Goal: Check status: Check status

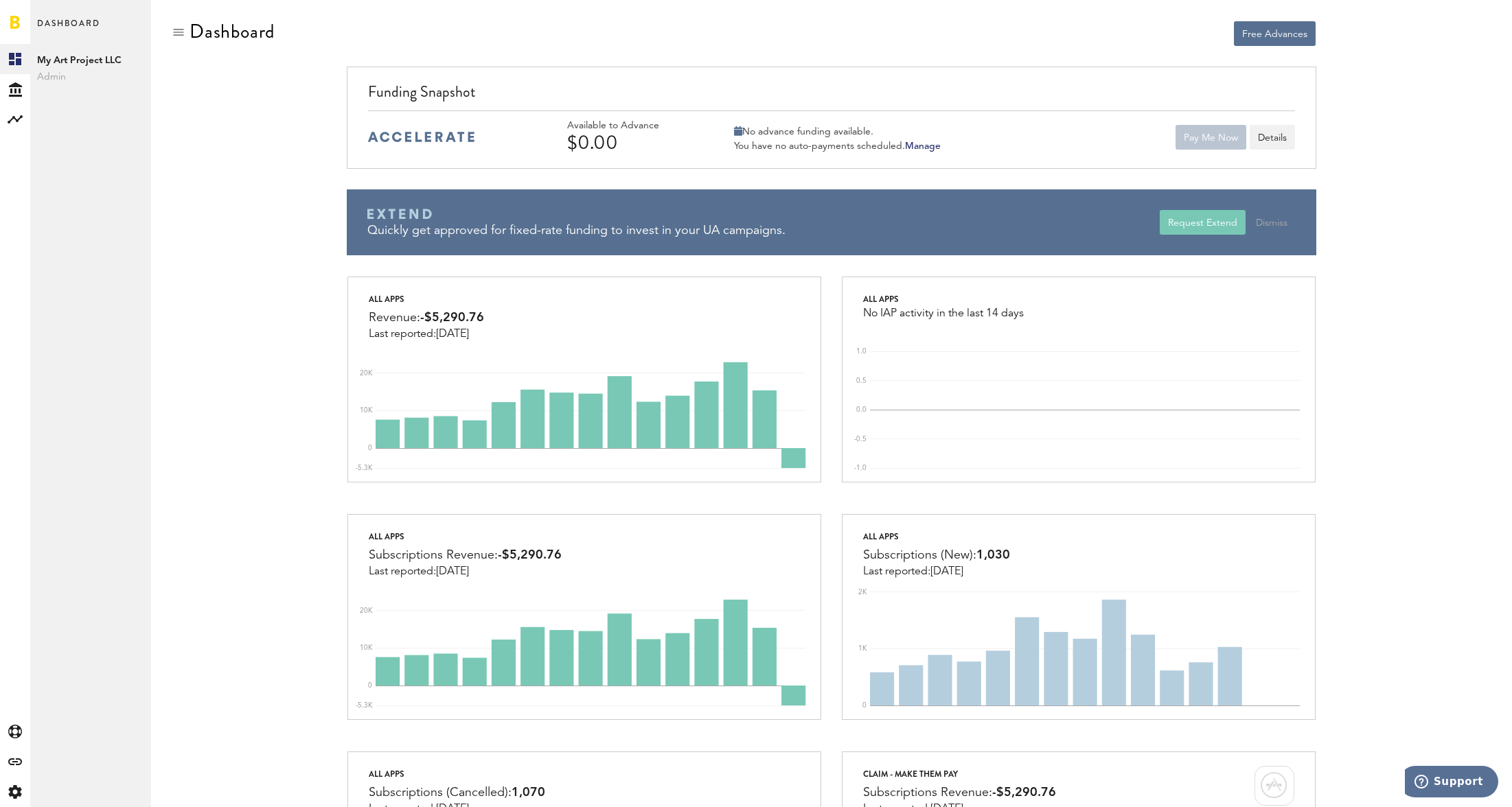
click at [259, 270] on div "Funding Snapshot Available to Advance $0.00 No advance funding available. You h…" at bounding box center [832, 171] width 1320 height 209
click at [9, 98] on div "Created with Sketch." at bounding box center [15, 89] width 31 height 31
click at [74, 67] on link "Overview" at bounding box center [91, 59] width 121 height 31
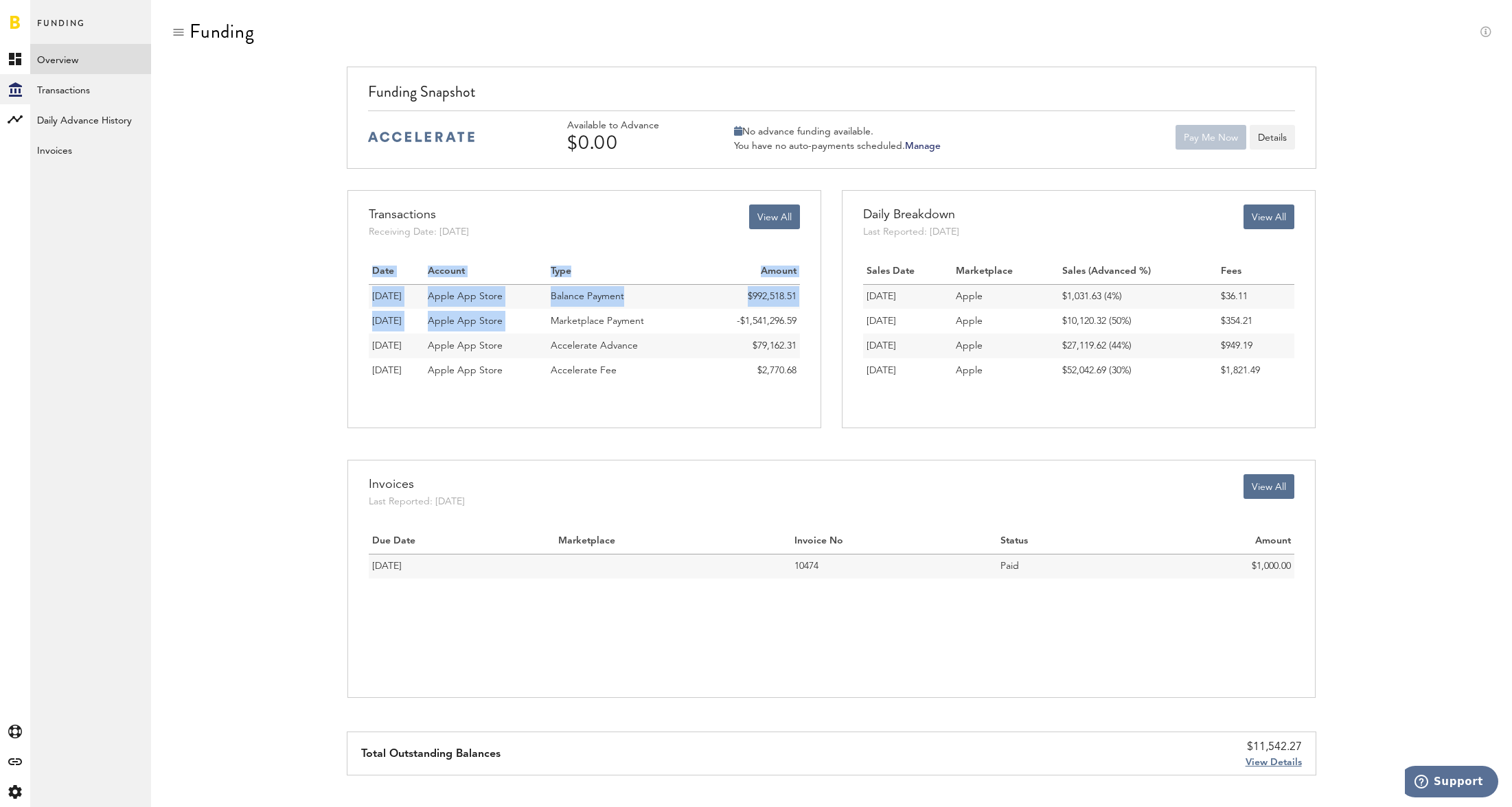
drag, startPoint x: 532, startPoint y: 318, endPoint x: 808, endPoint y: 315, distance: 276.0
click at [808, 315] on div "View All Transactions Receiving Date: [DATE] Date Account Type Amount [DATE] Ap…" at bounding box center [584, 309] width 473 height 238
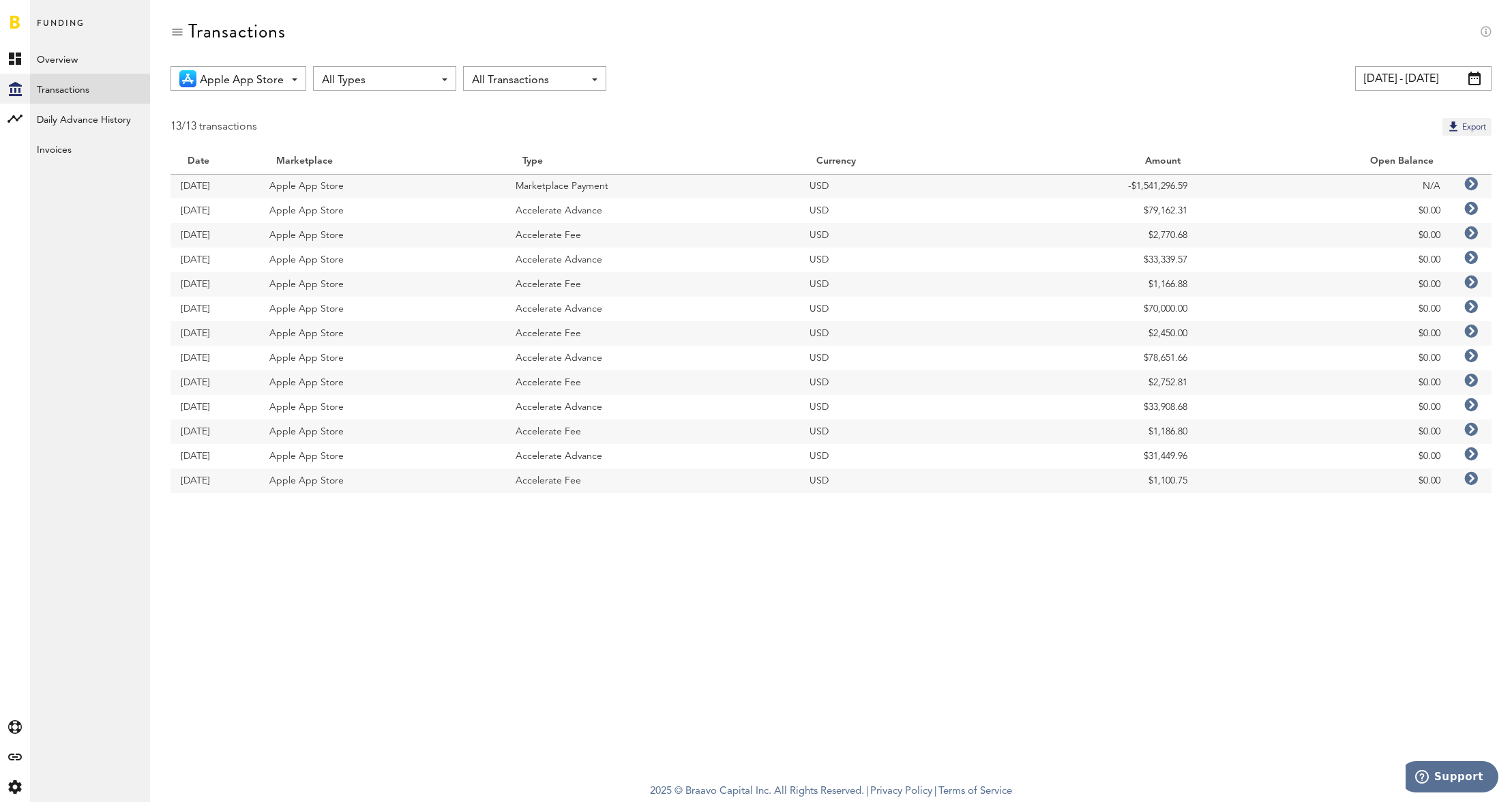
click at [1437, 79] on input "[DATE] - [DATE]" at bounding box center [1423, 79] width 136 height 25
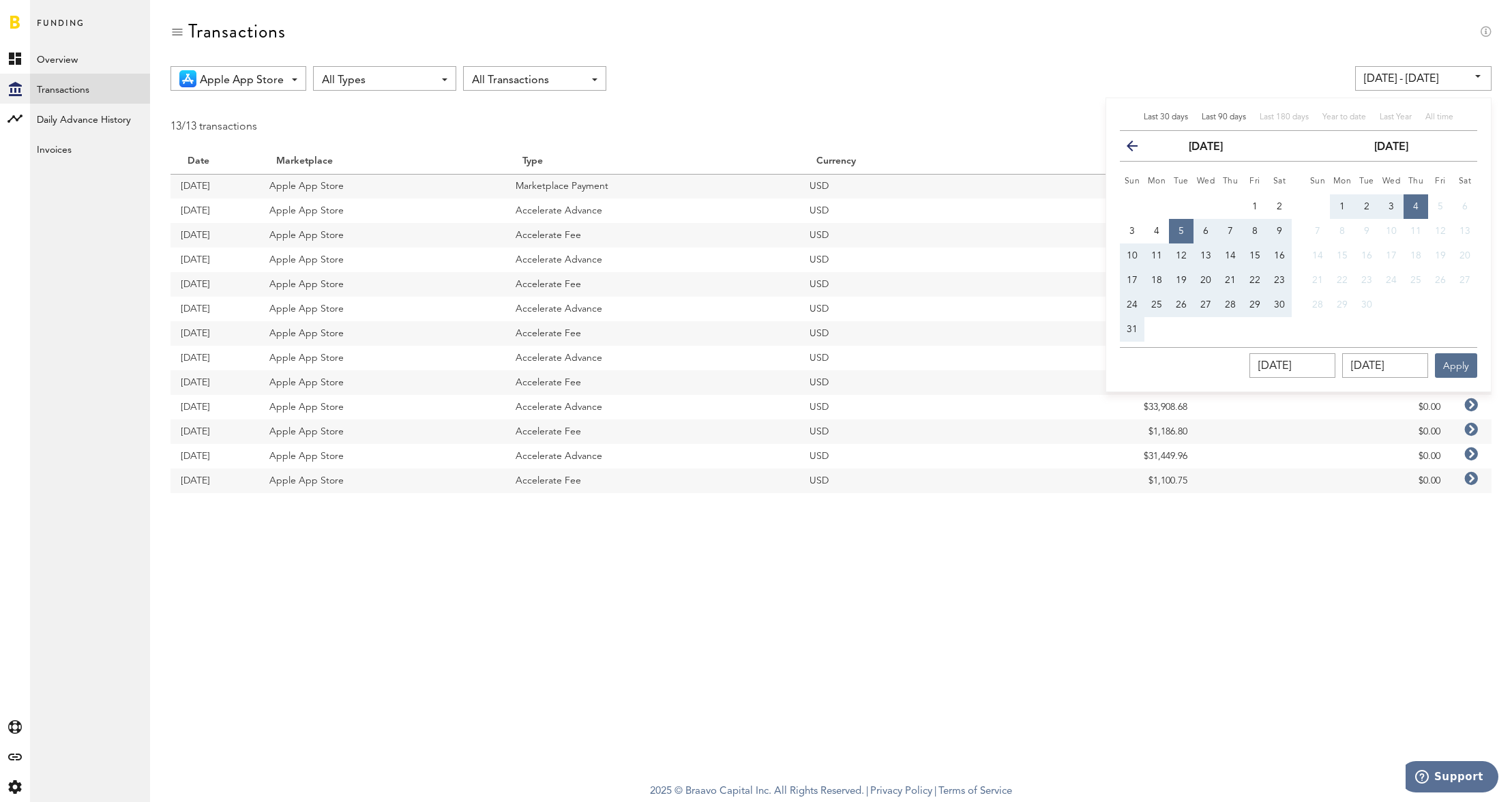
click at [1234, 117] on span "Last 90 days" at bounding box center [1223, 117] width 44 height 8
type input "[DATE] - [DATE]"
type input "[DATE]"
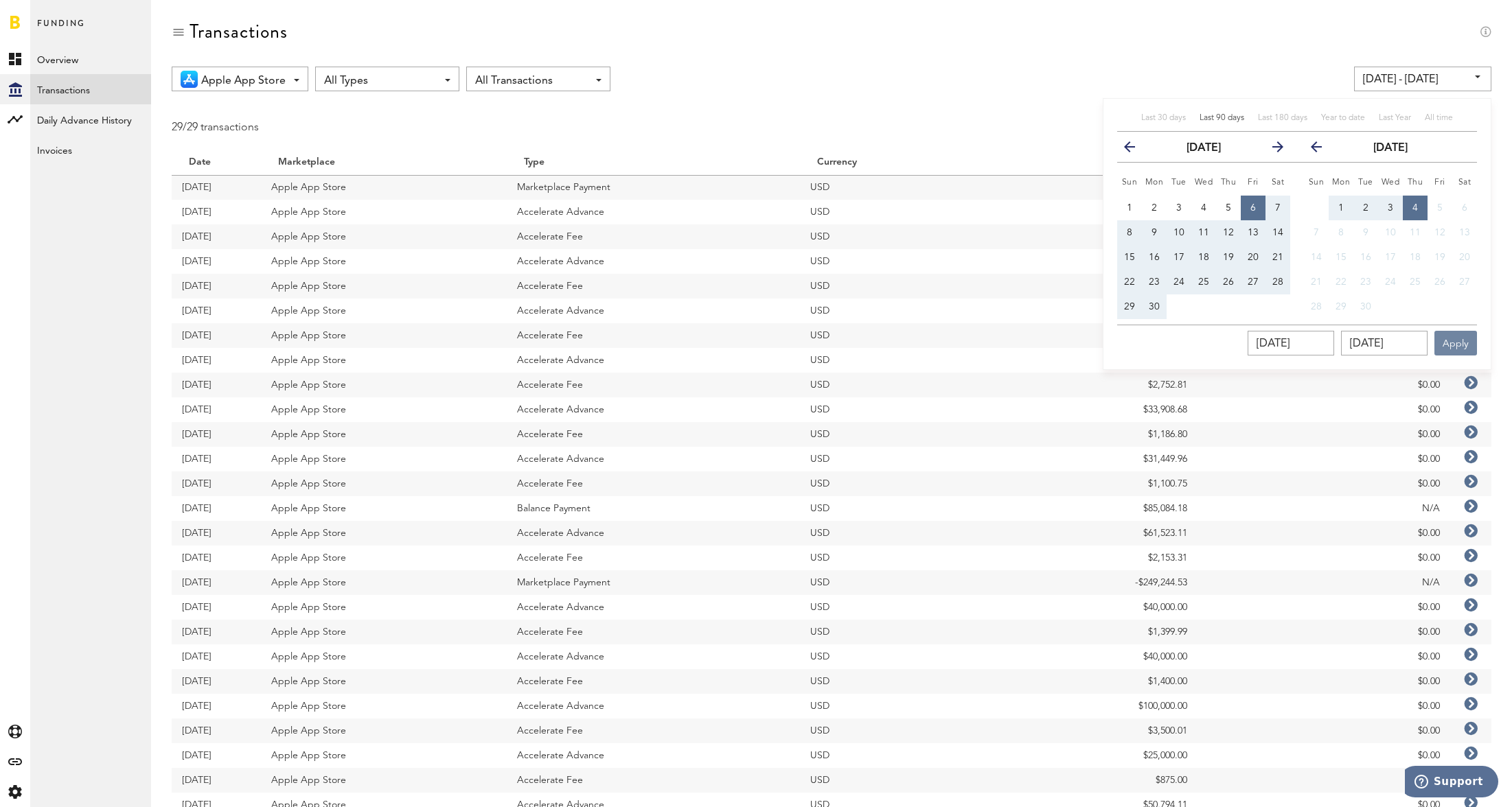
click at [1452, 346] on button "Apply" at bounding box center [1455, 343] width 42 height 25
